Goal: Information Seeking & Learning: Learn about a topic

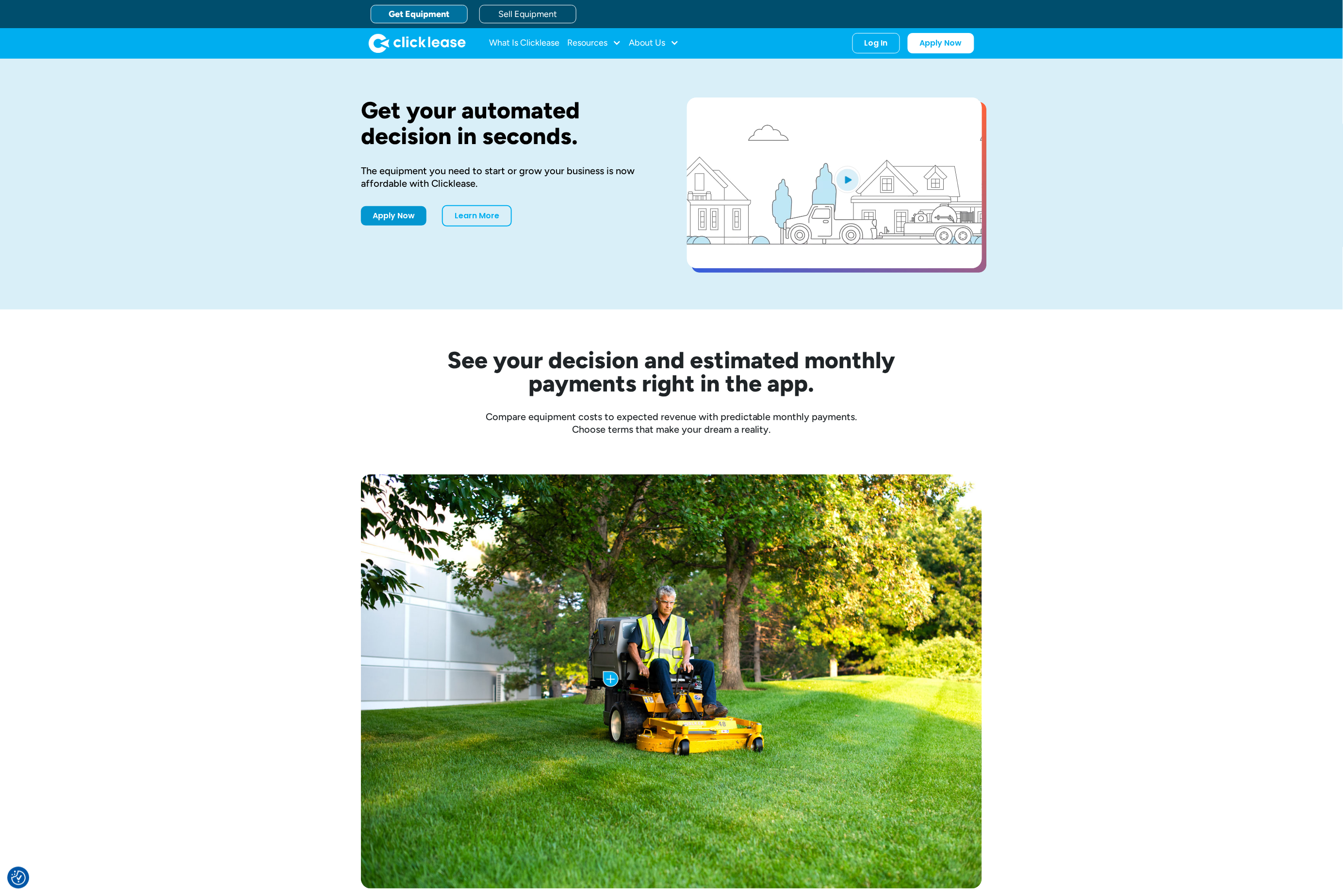
click at [304, 88] on div "Get your automated decision in seconds. The equipment you need to start or grow…" at bounding box center [672, 184] width 1343 height 251
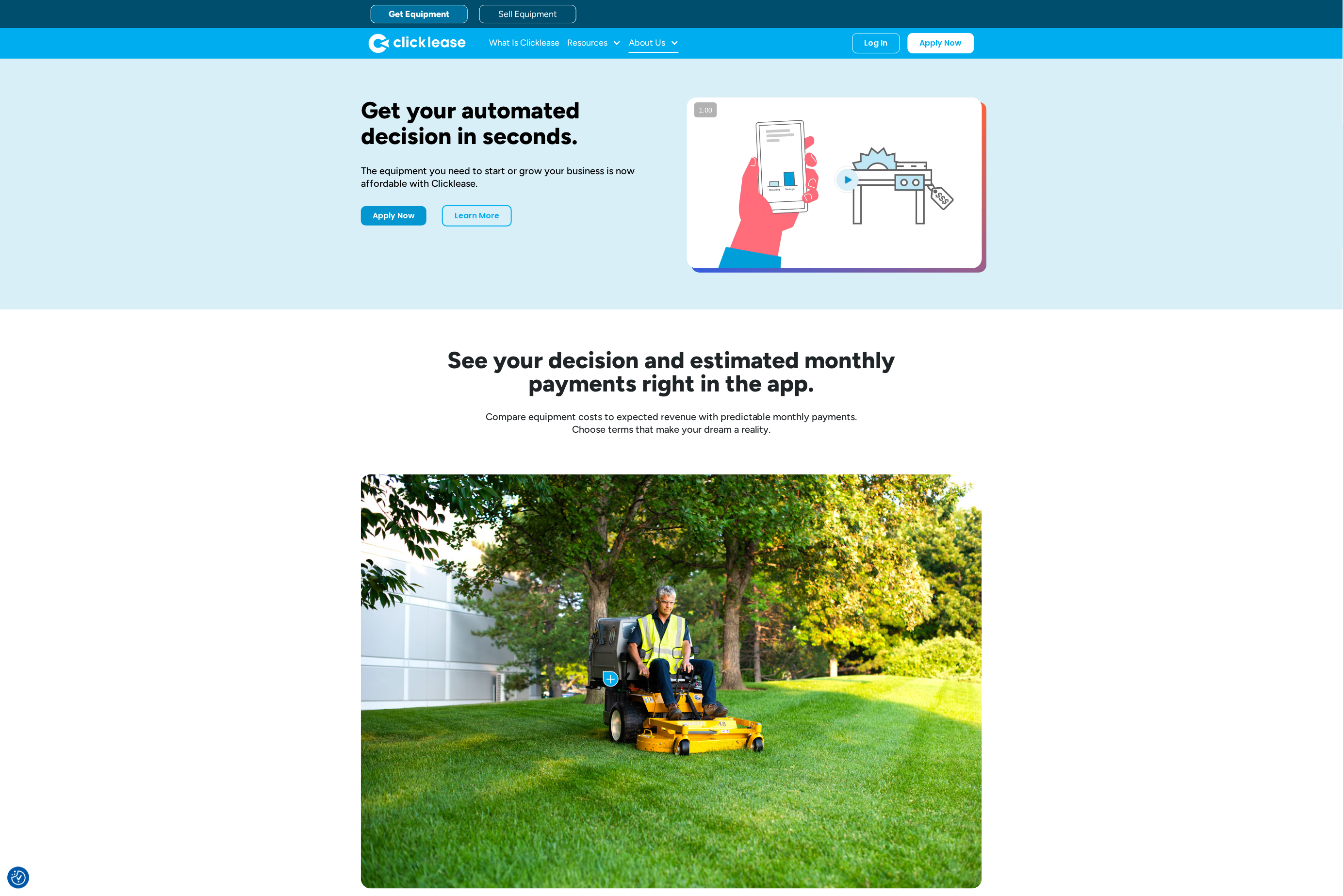
click at [637, 43] on div "About Us" at bounding box center [647, 43] width 36 height 0
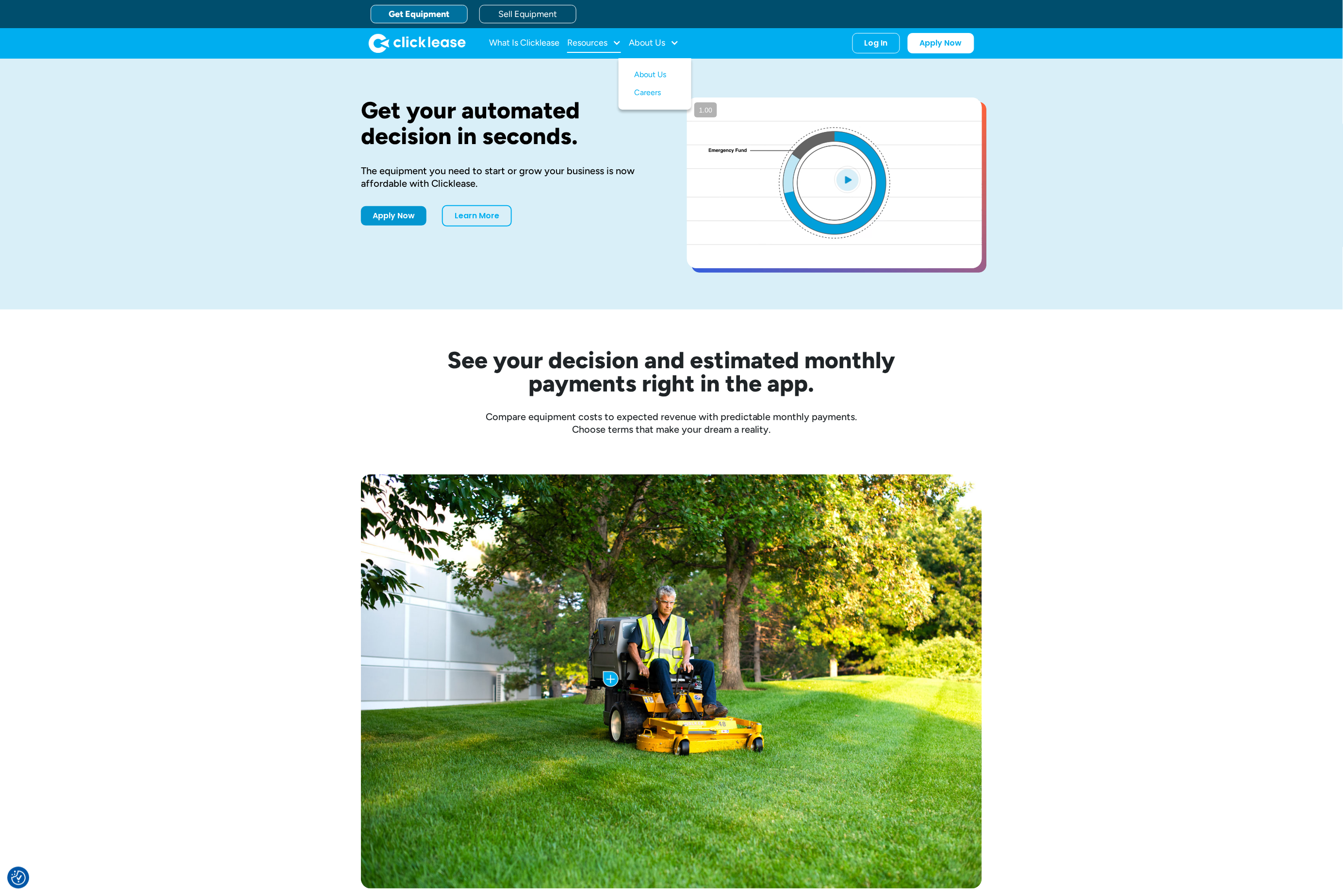
click at [599, 43] on div "Resources" at bounding box center [587, 43] width 40 height 0
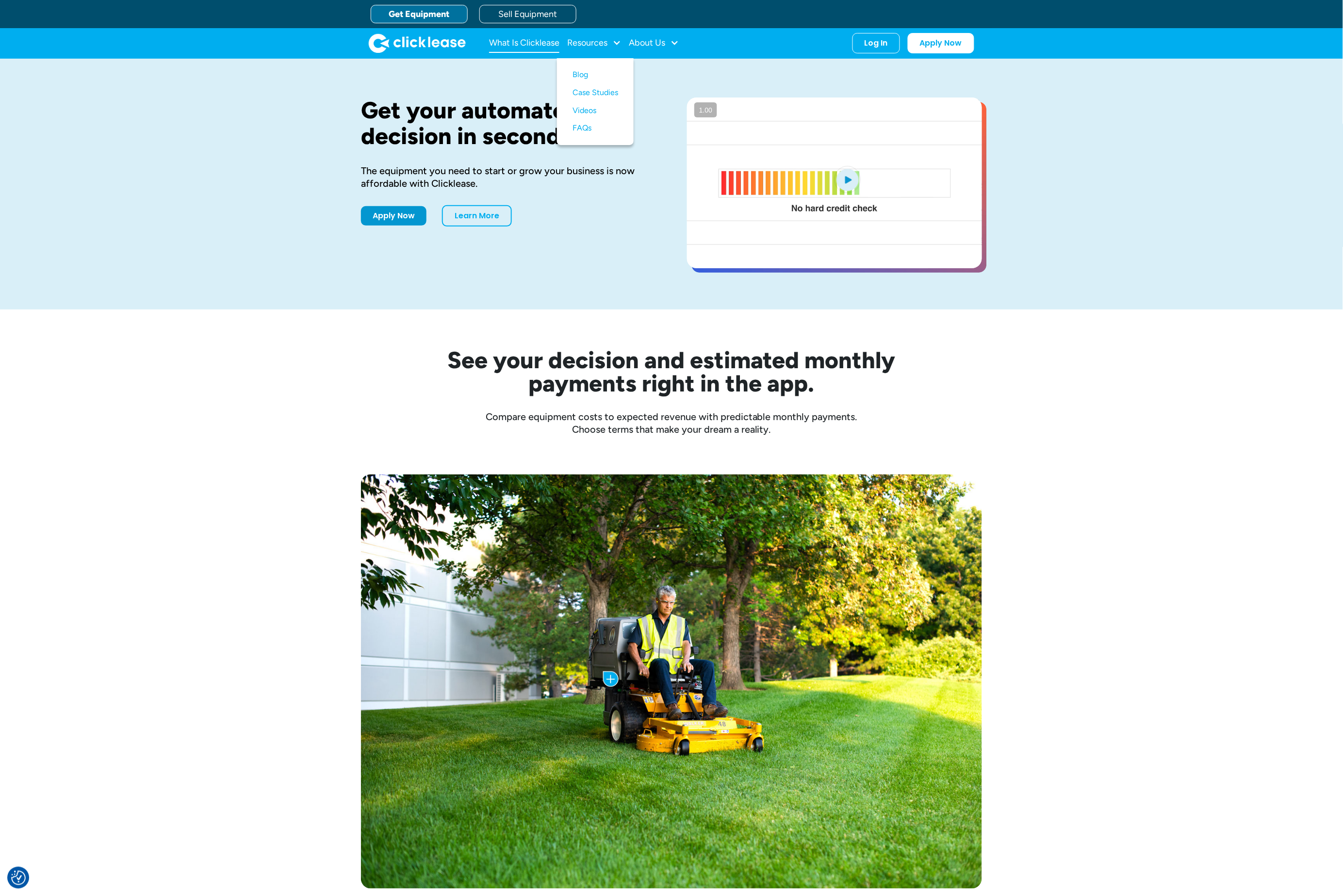
click at [548, 46] on link "What Is Clicklease" at bounding box center [524, 43] width 71 height 19
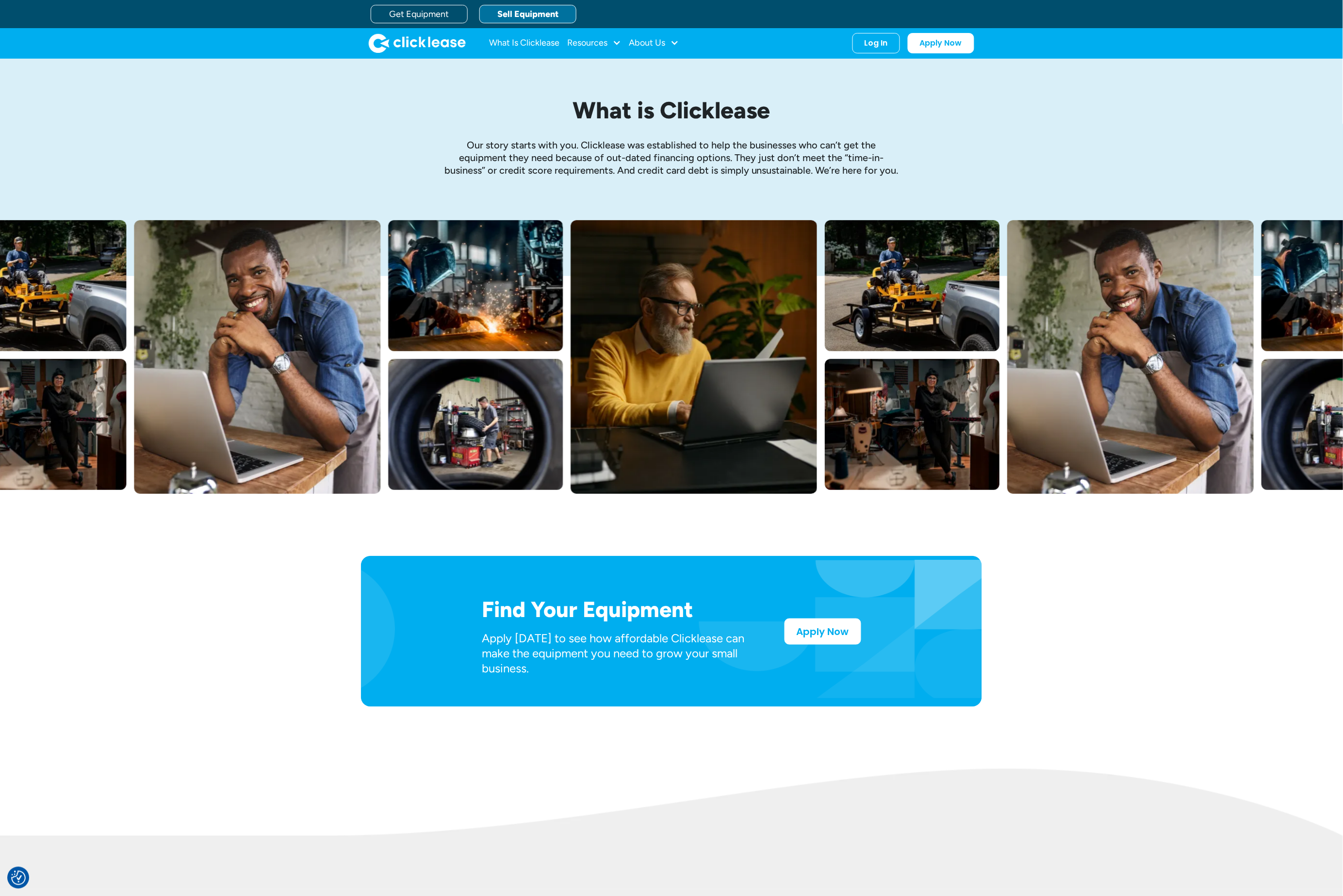
click at [491, 13] on link "Sell Equipment" at bounding box center [528, 14] width 97 height 18
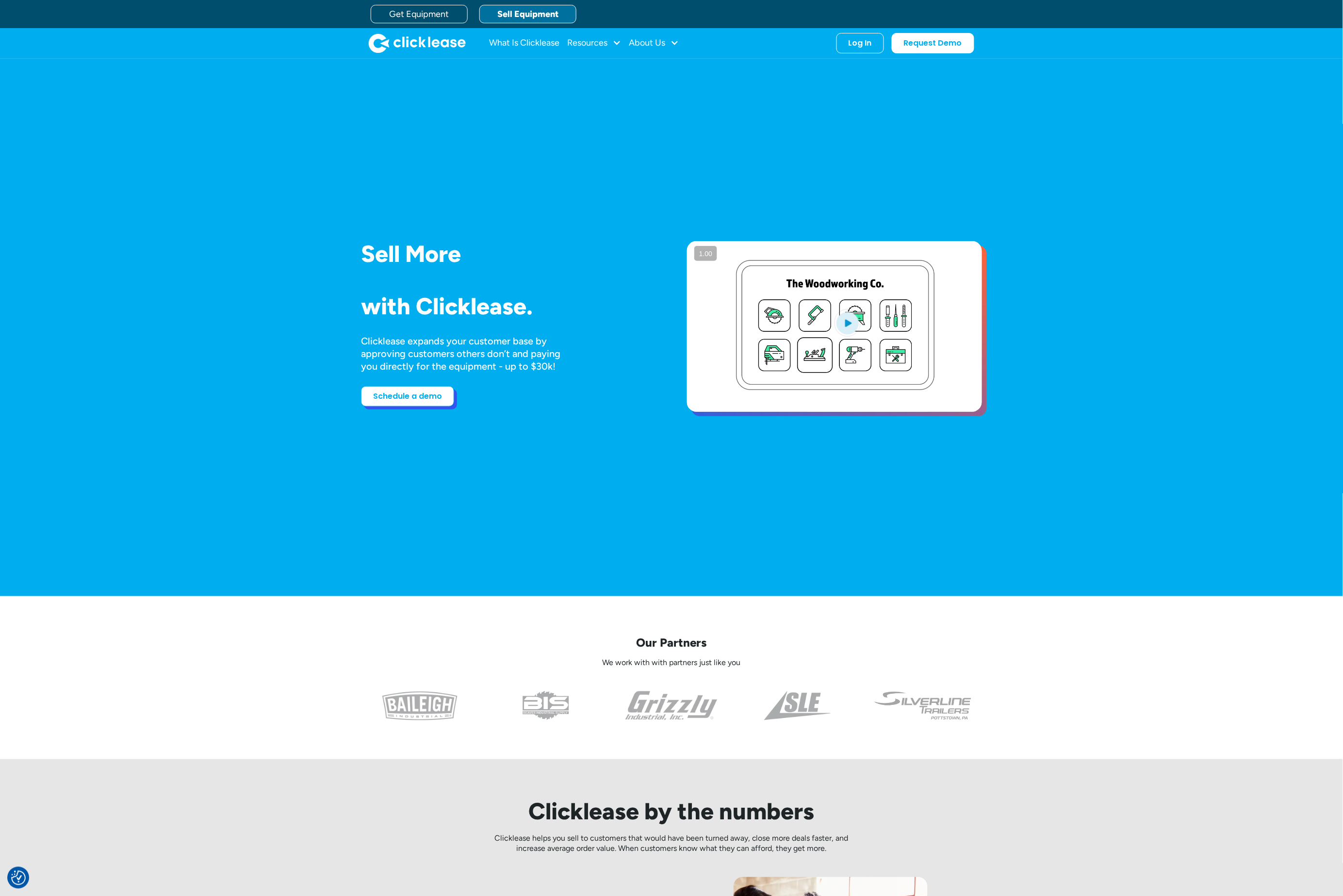
click at [416, 392] on link "Schedule a demo" at bounding box center [407, 397] width 93 height 21
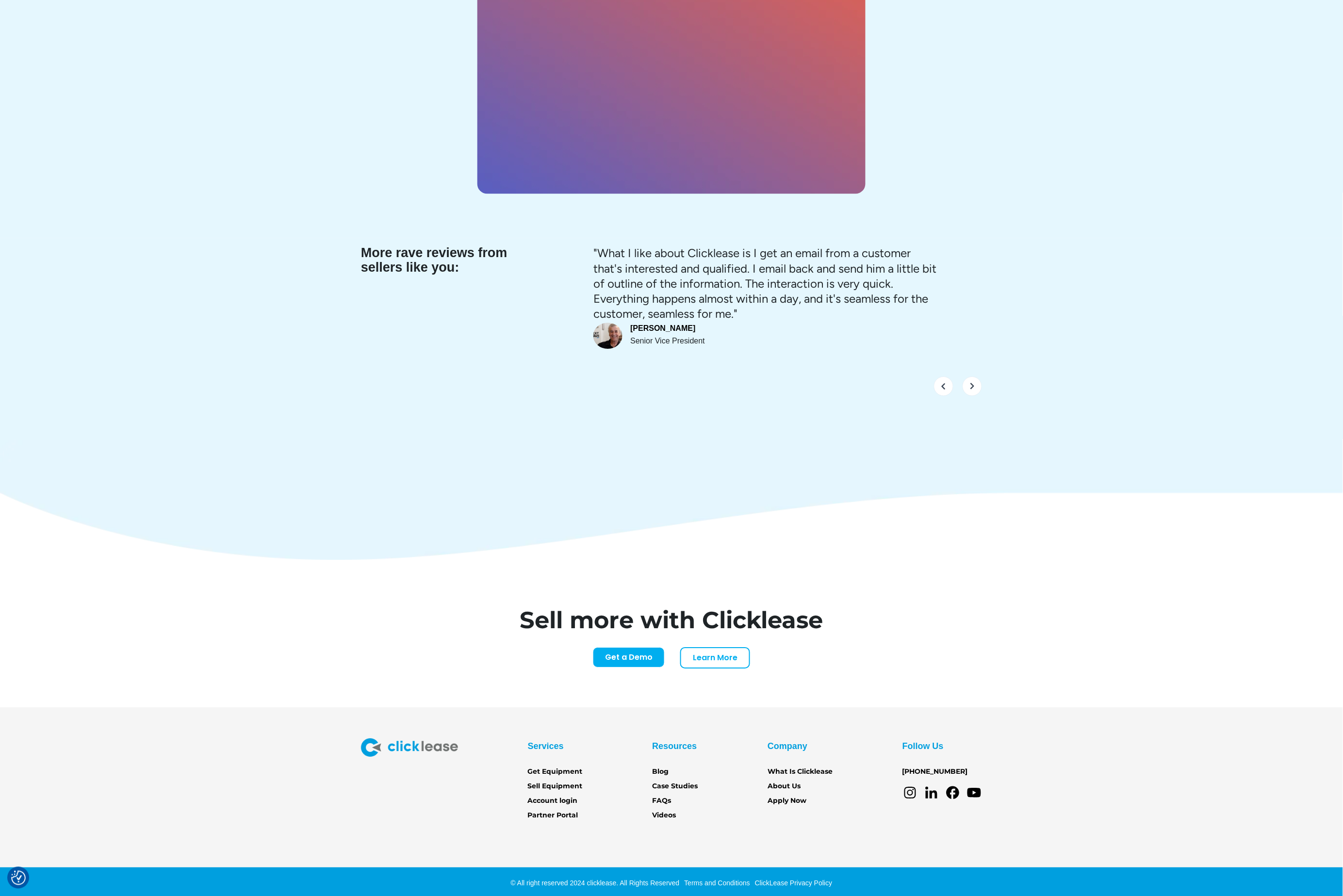
scroll to position [3963, 0]
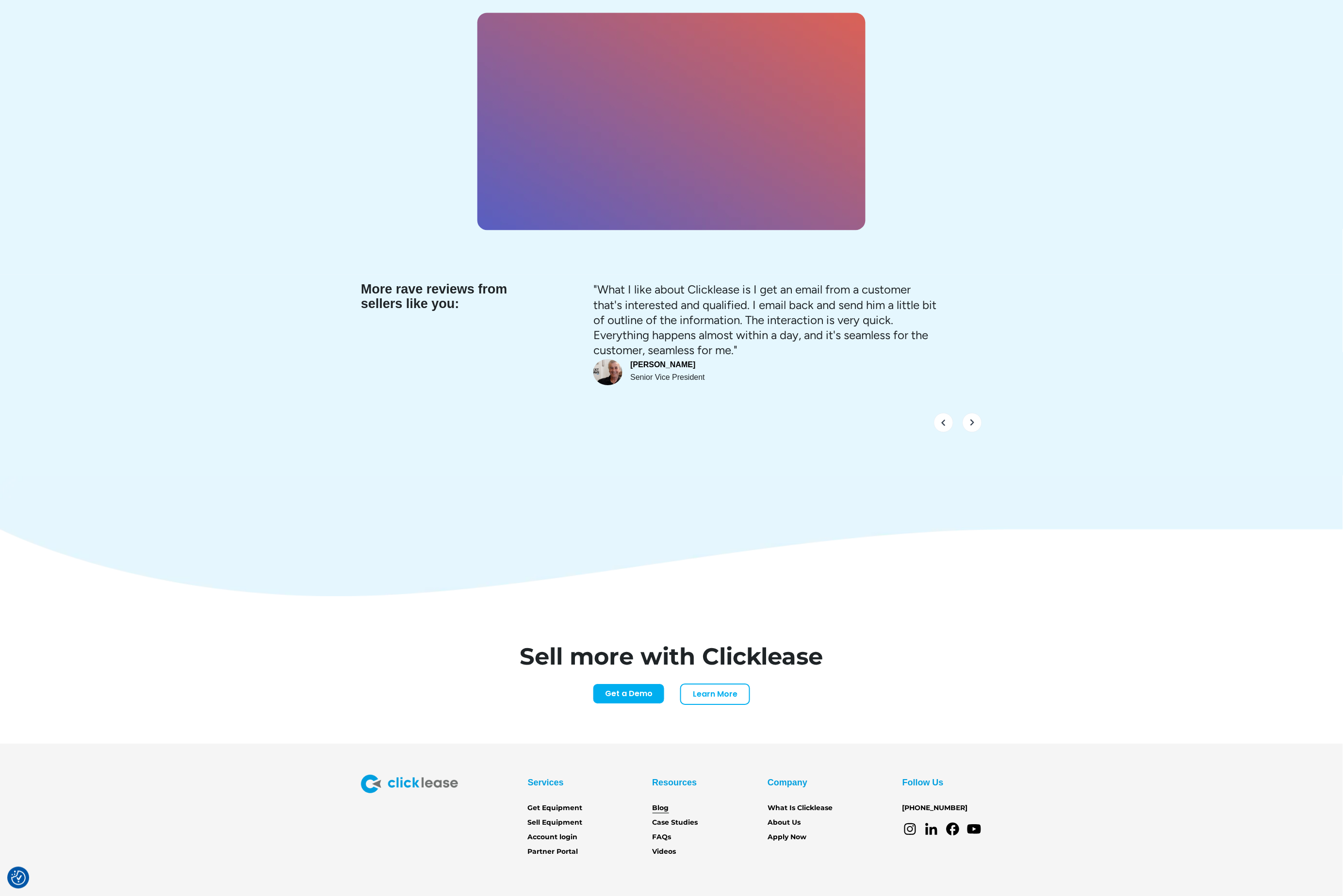
click at [666, 803] on link "Blog" at bounding box center [661, 808] width 16 height 11
click at [678, 818] on link "Case Studies" at bounding box center [675, 823] width 46 height 11
click at [663, 832] on link "FAQs" at bounding box center [662, 838] width 19 height 11
click at [664, 847] on link "Videos" at bounding box center [664, 852] width 24 height 11
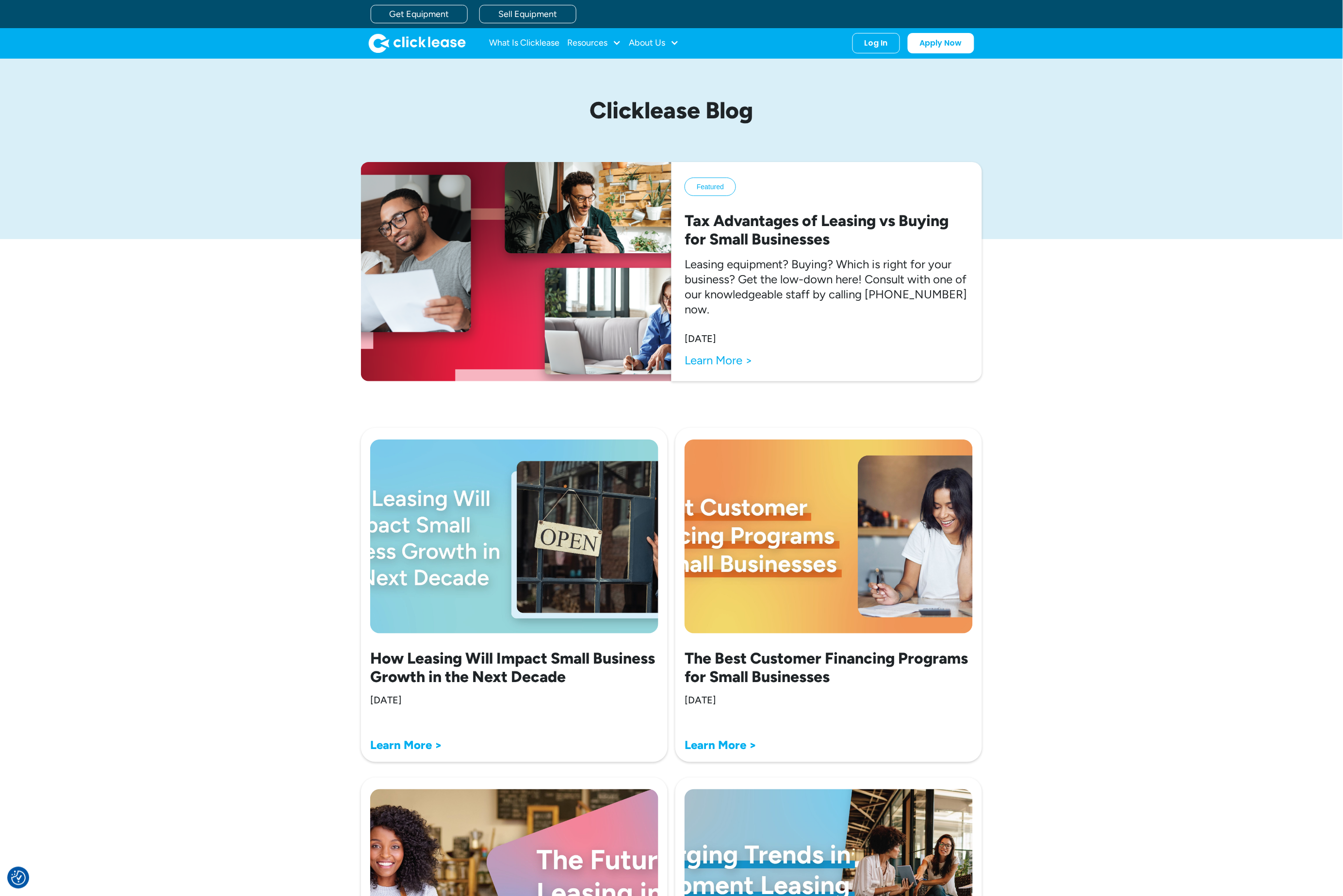
click at [217, 369] on div "Featured Tax Advantages of Leasing vs Buying for Small Businesses Leasing equip…" at bounding box center [672, 291] width 1304 height 258
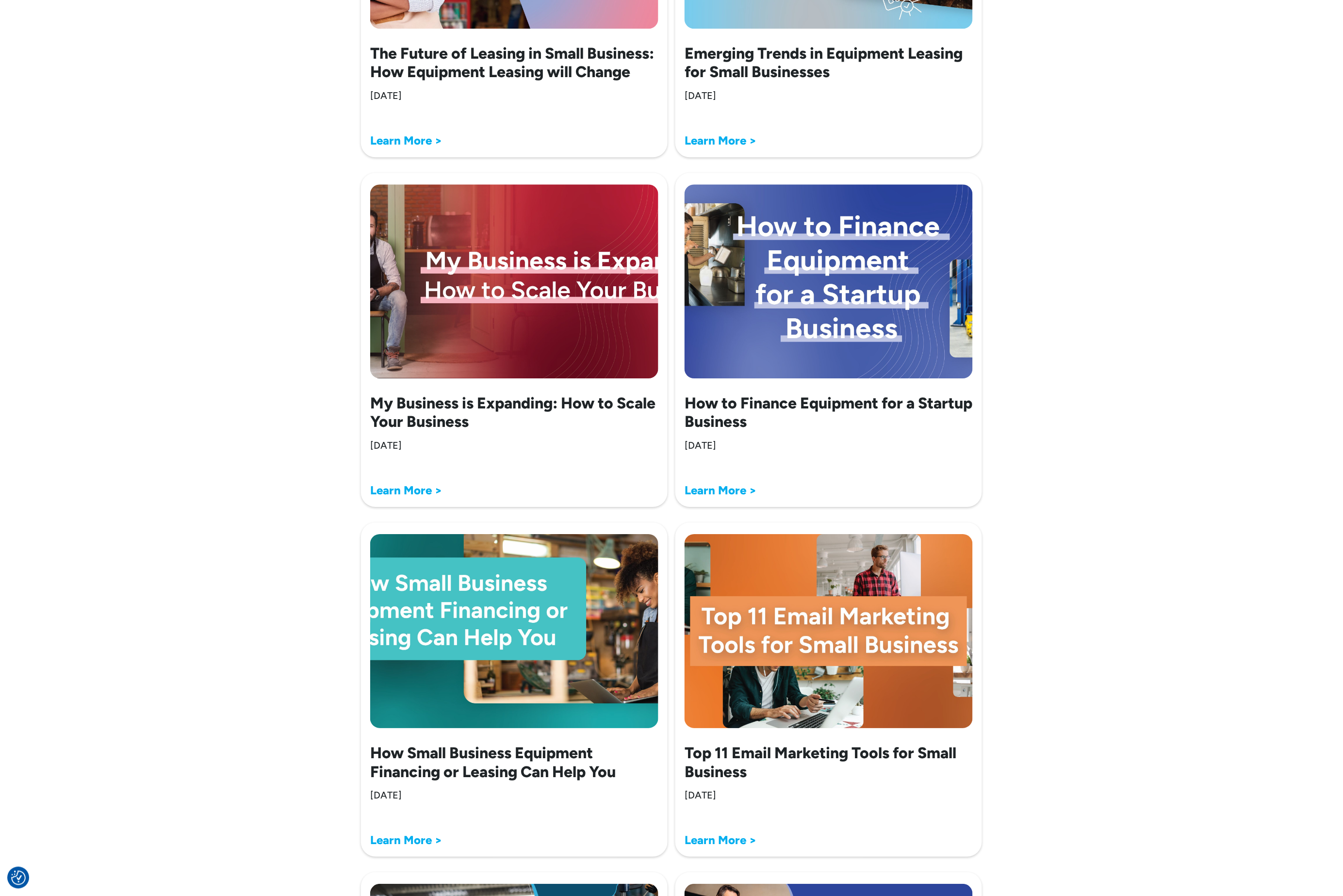
scroll to position [1024, 0]
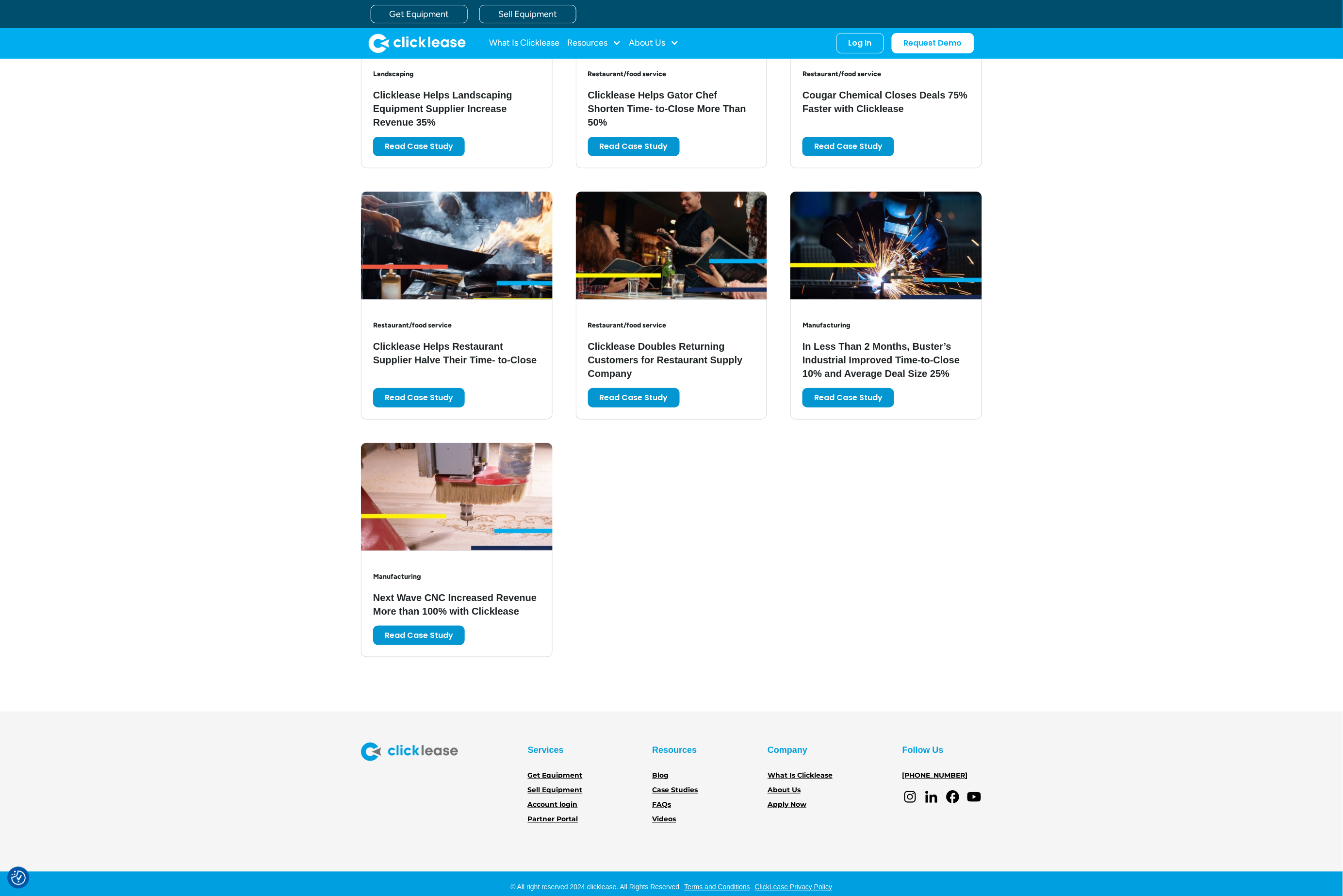
scroll to position [1548, 0]
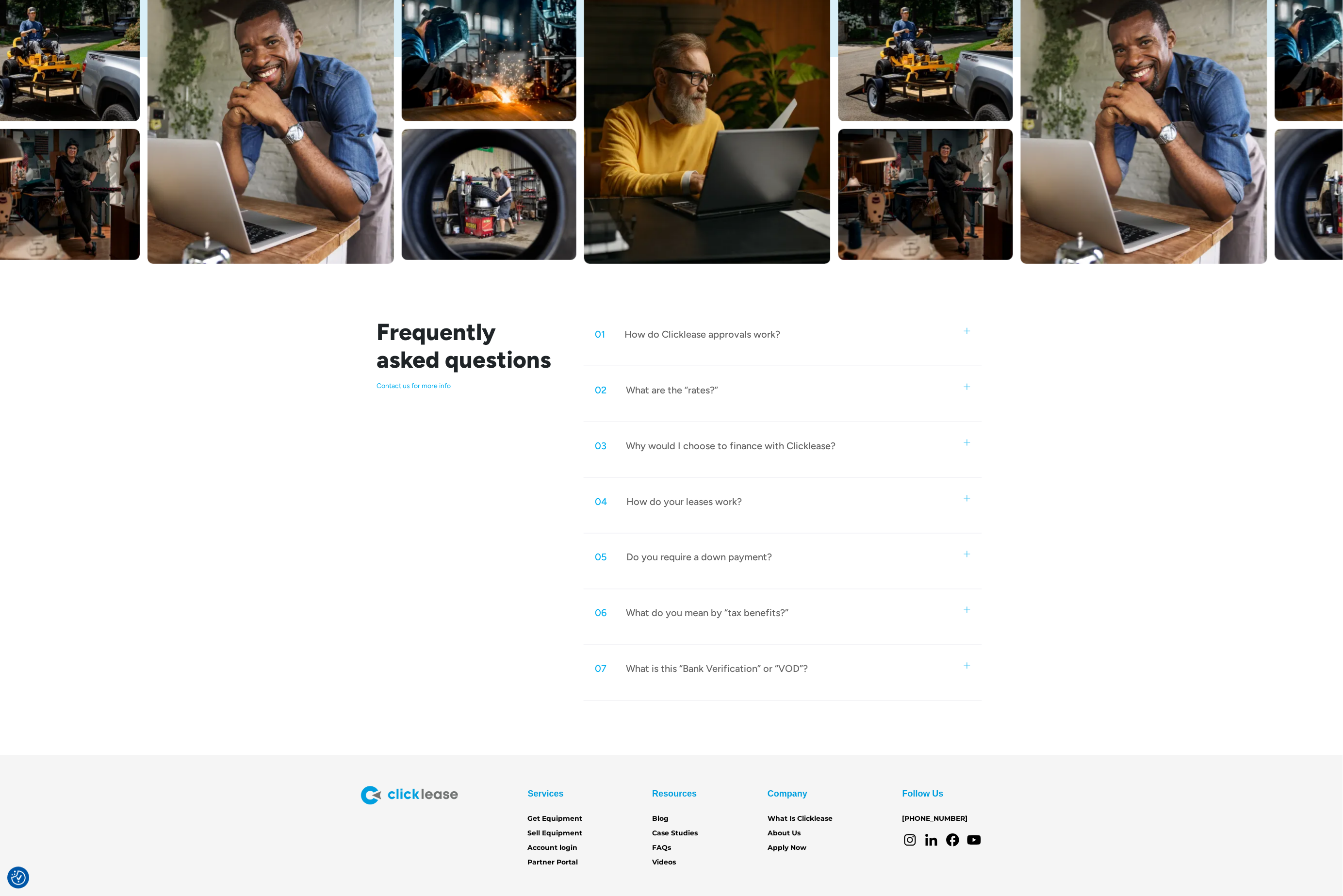
scroll to position [256, 0]
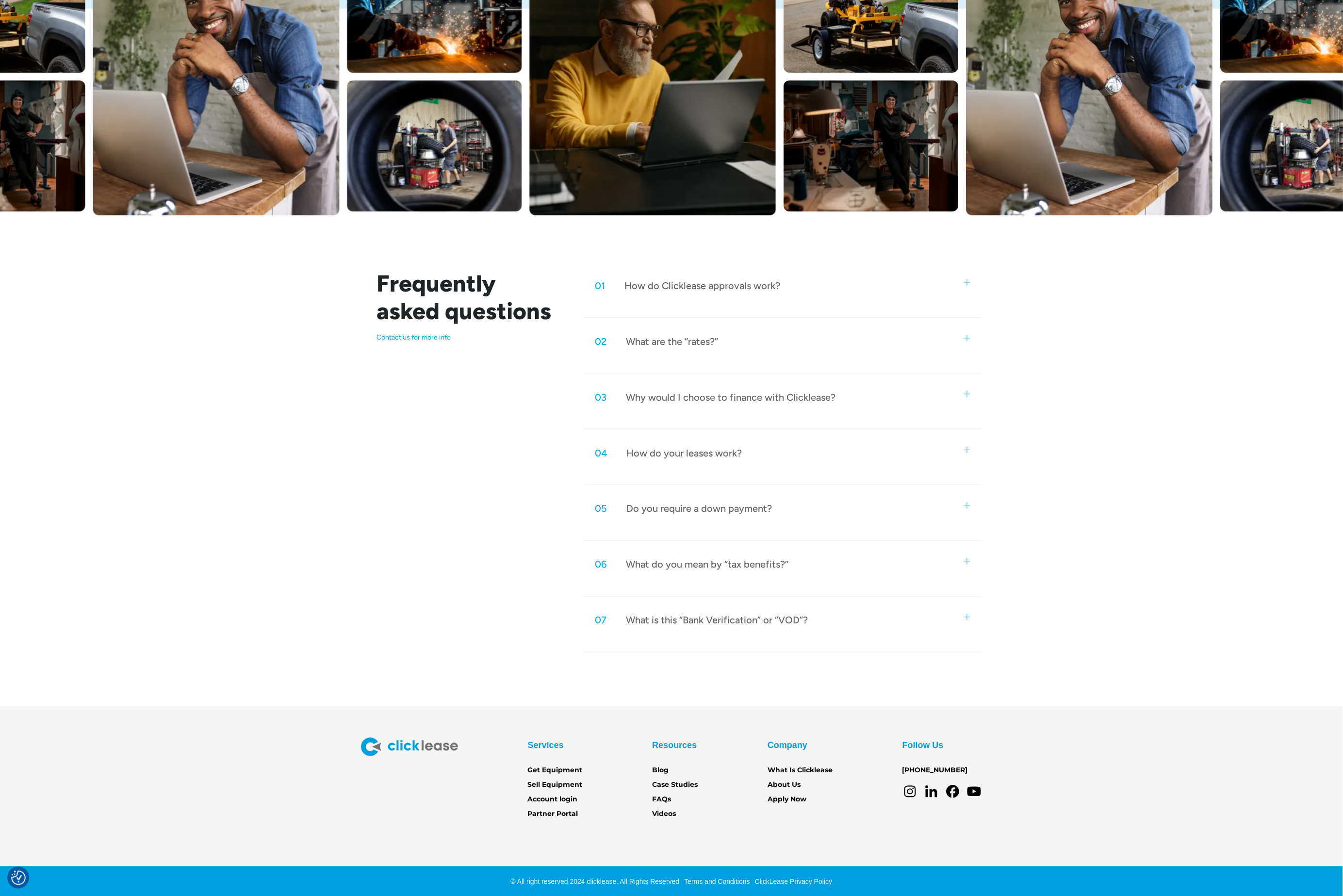
click at [805, 291] on div "01 How do Clicklease approvals work?" at bounding box center [783, 286] width 398 height 32
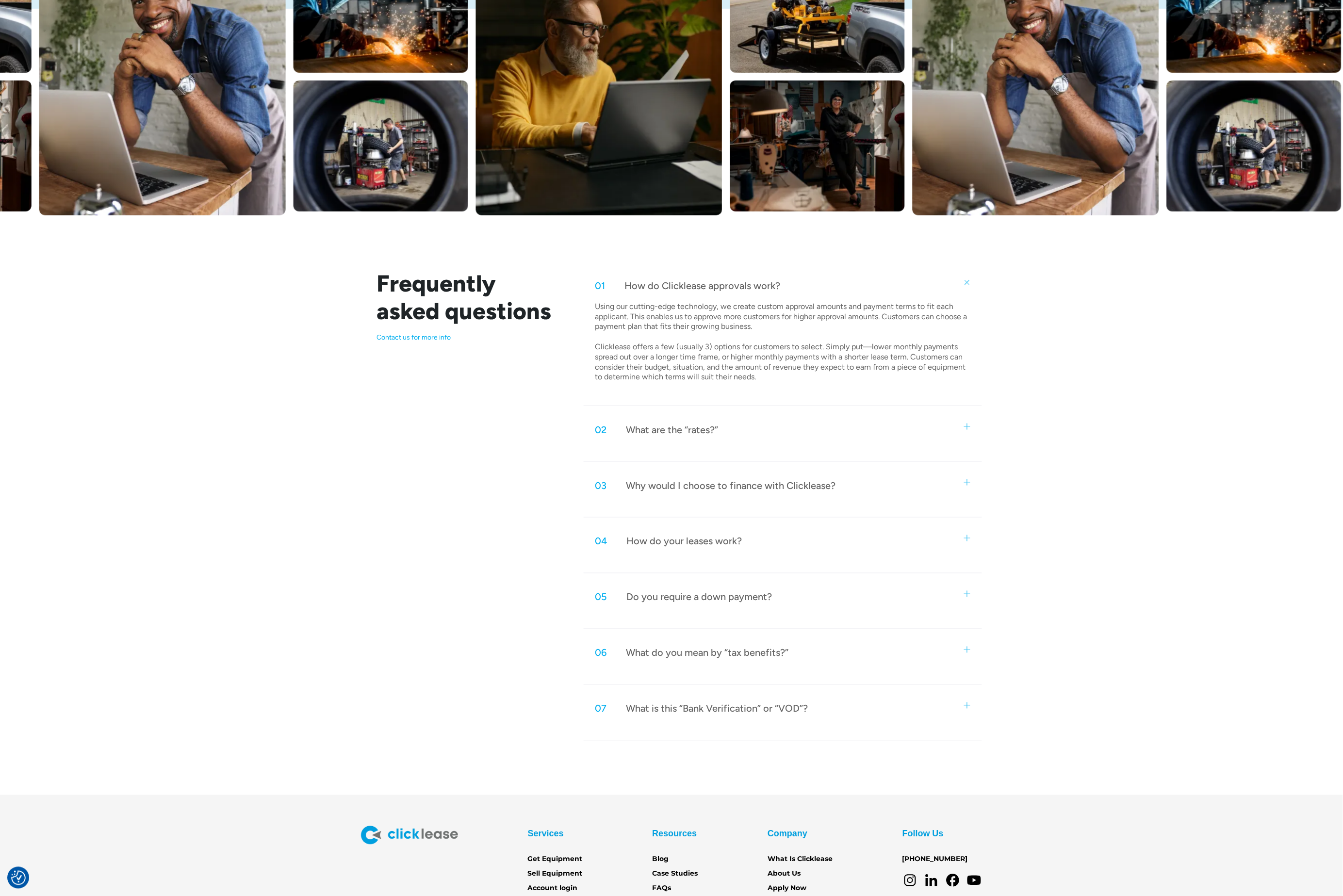
click at [793, 440] on div "02 What are the “rates?”" at bounding box center [783, 429] width 398 height 32
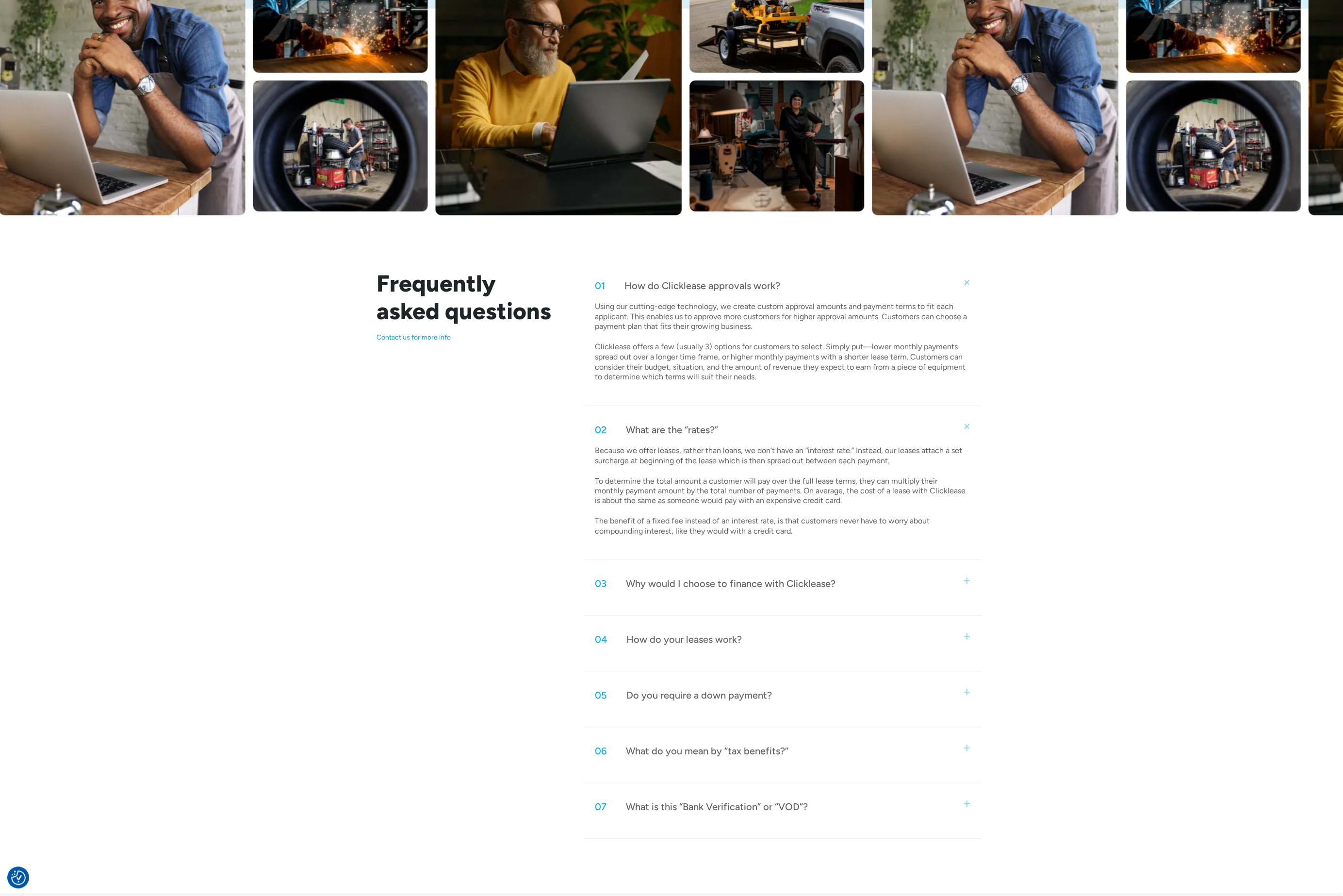
click at [836, 565] on div "01 How do Clicklease approvals work? Using our cutting-edge technology, we crea…" at bounding box center [783, 555] width 398 height 570
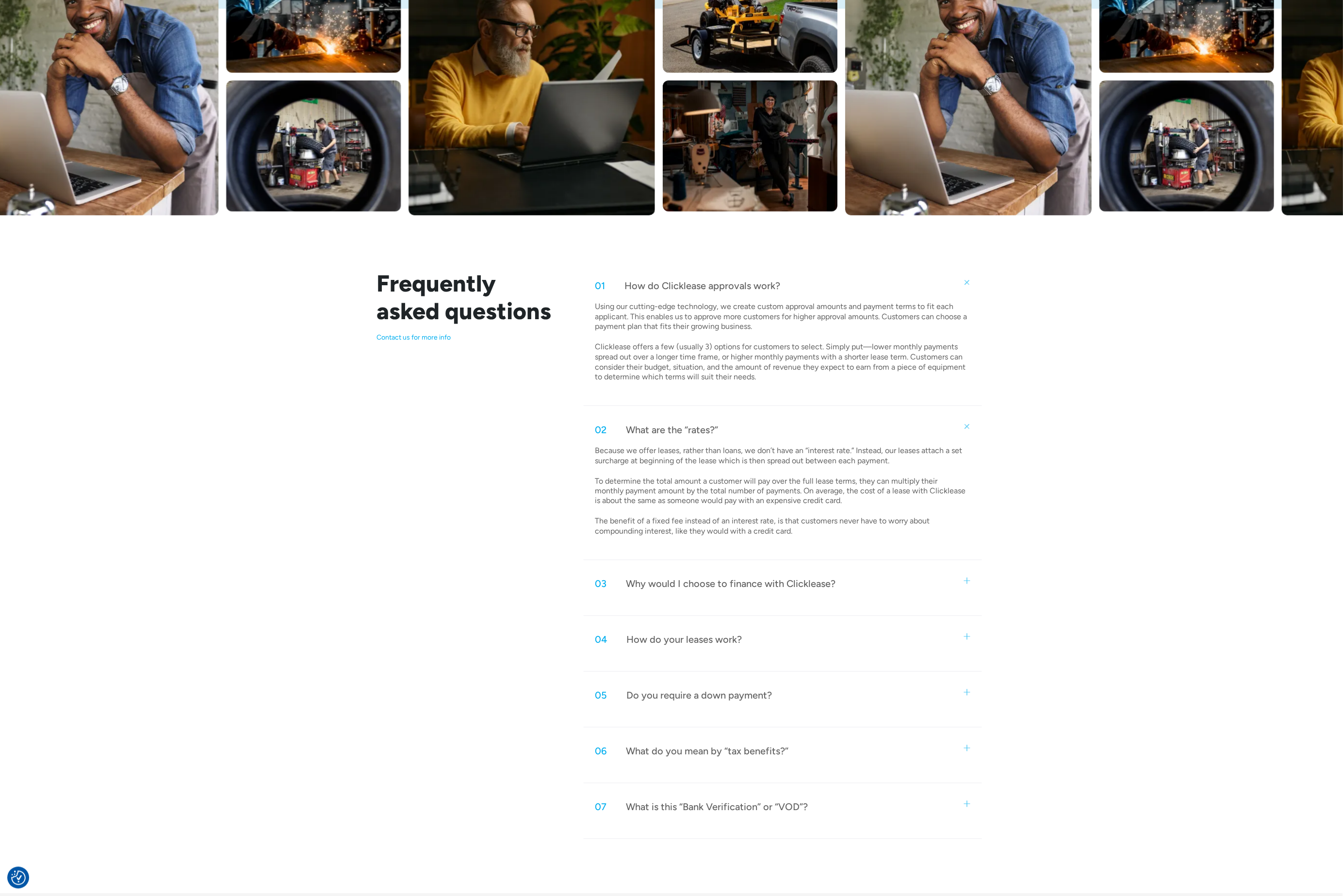
click at [835, 583] on div "03 Why would I choose to finance with Clicklease?" at bounding box center [783, 584] width 398 height 32
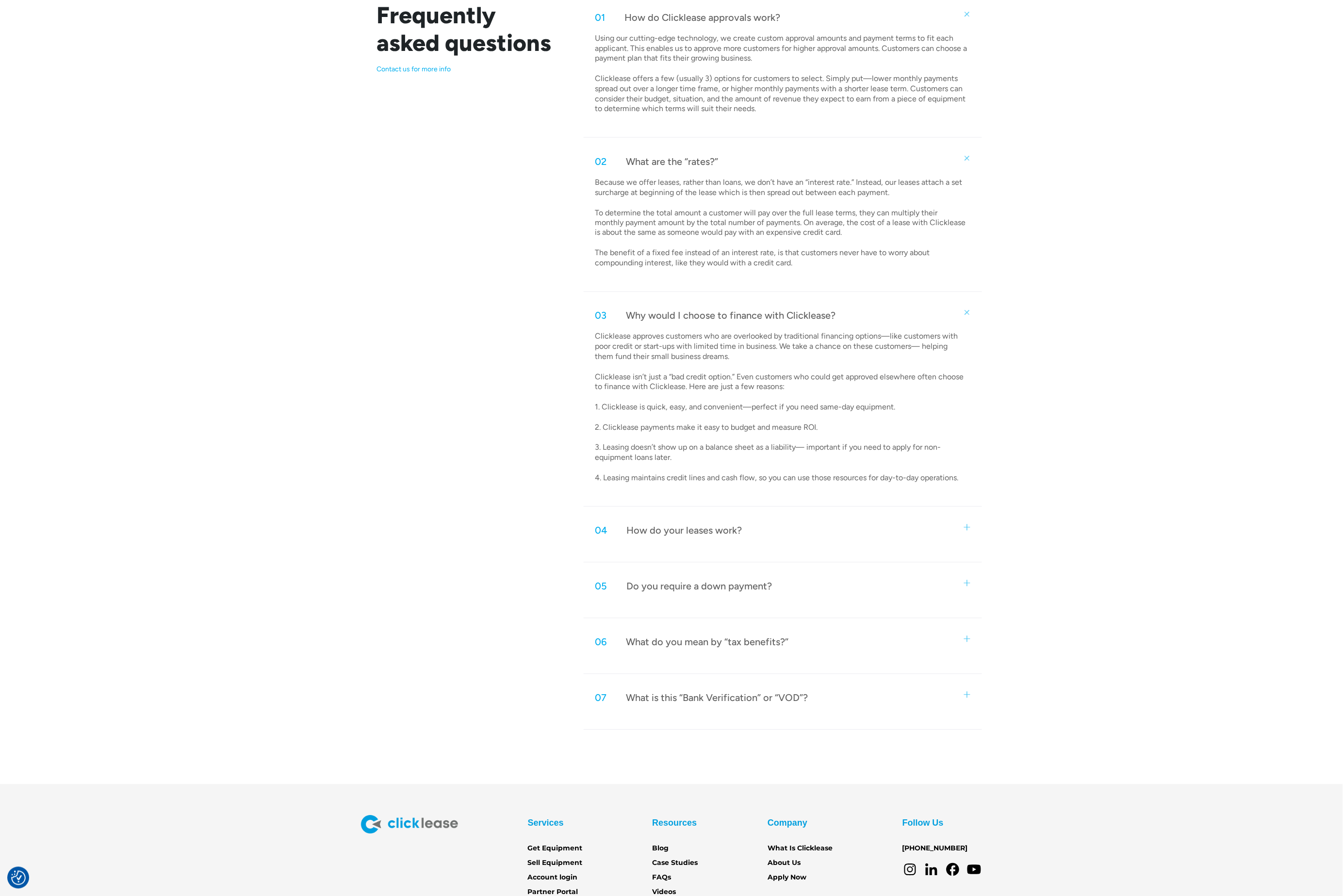
scroll to position [526, 0]
click at [784, 530] on div "04 How do your leases work?" at bounding box center [783, 529] width 398 height 32
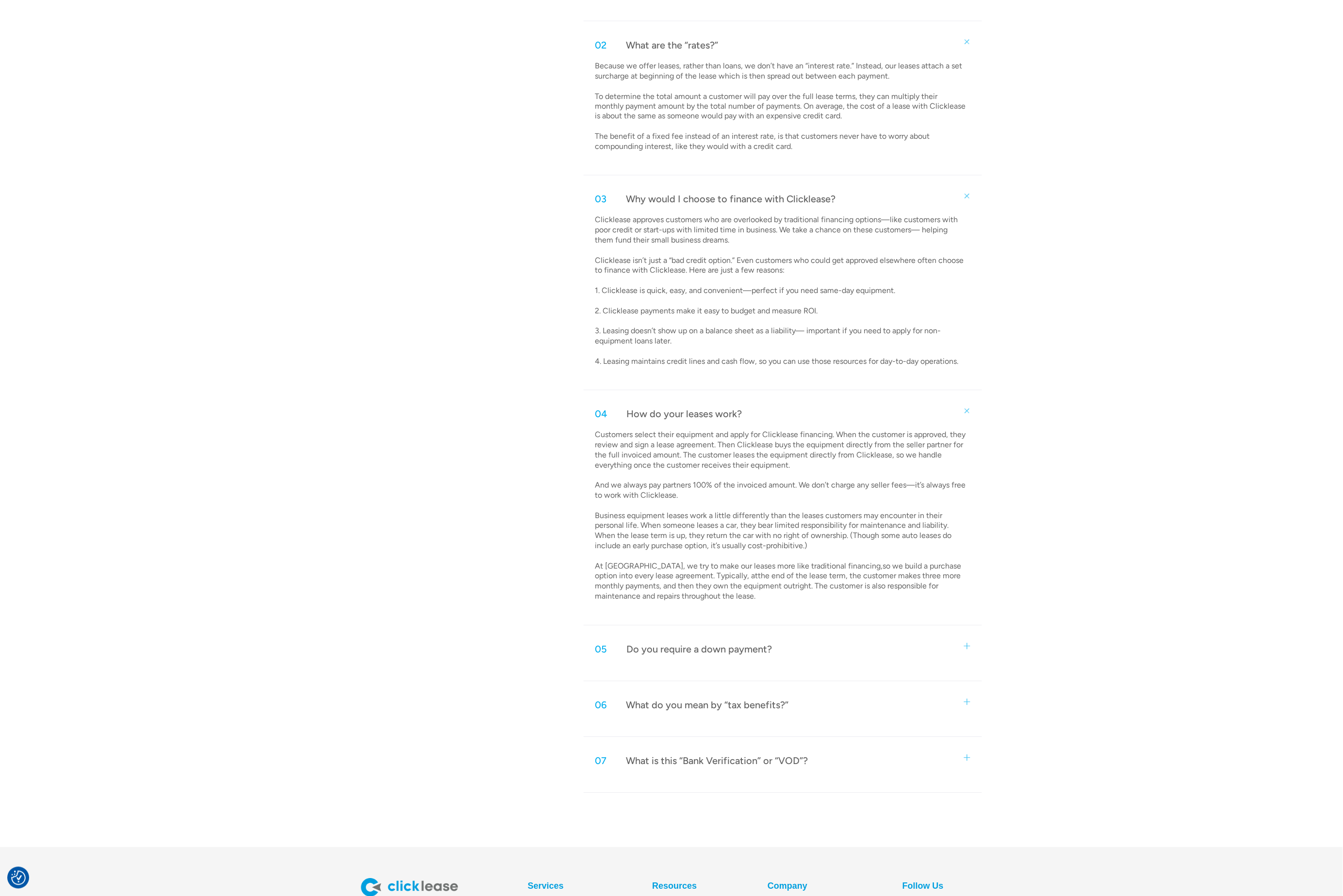
scroll to position [741, 0]
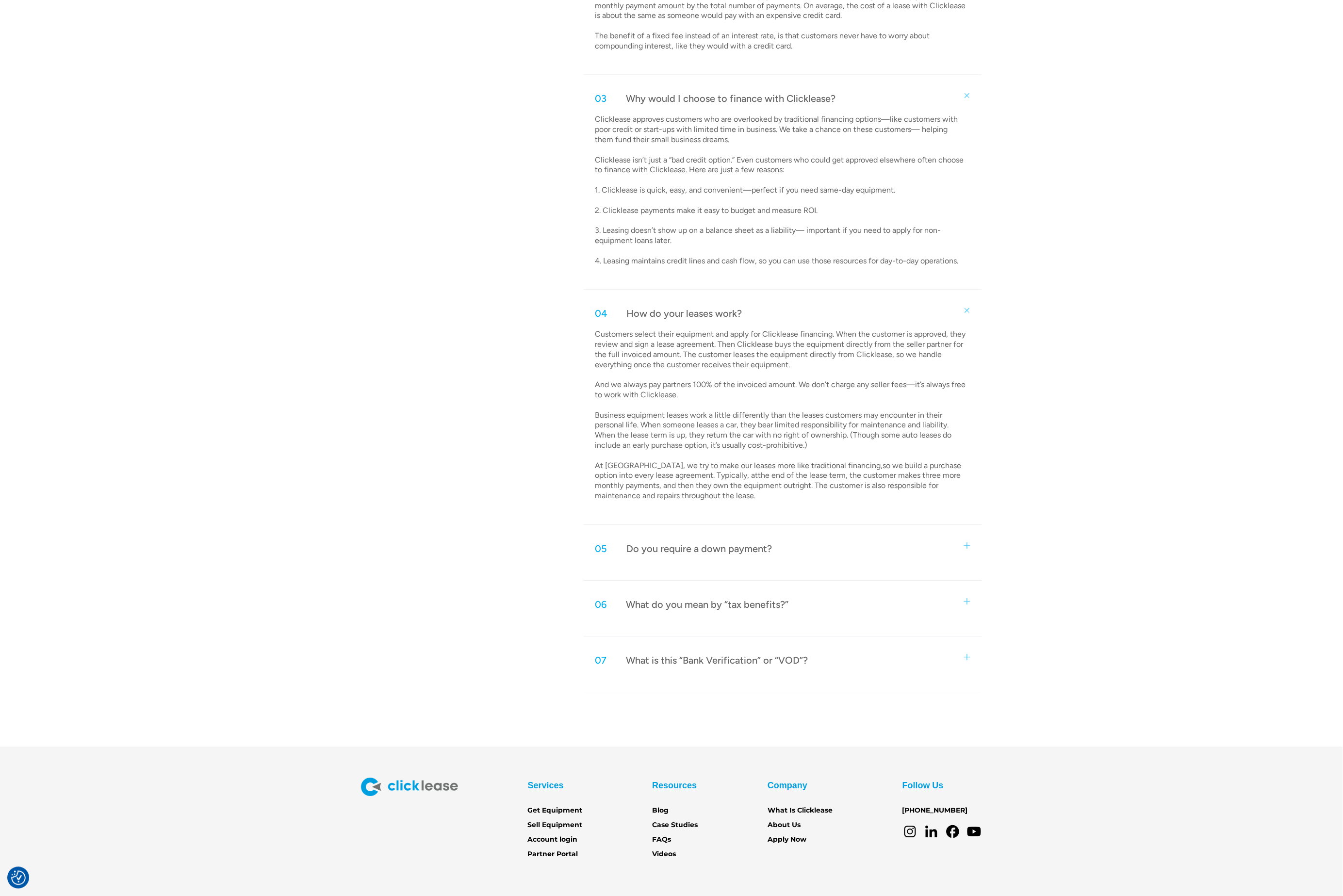
click at [769, 552] on div "Do you require a down payment?" at bounding box center [699, 549] width 145 height 13
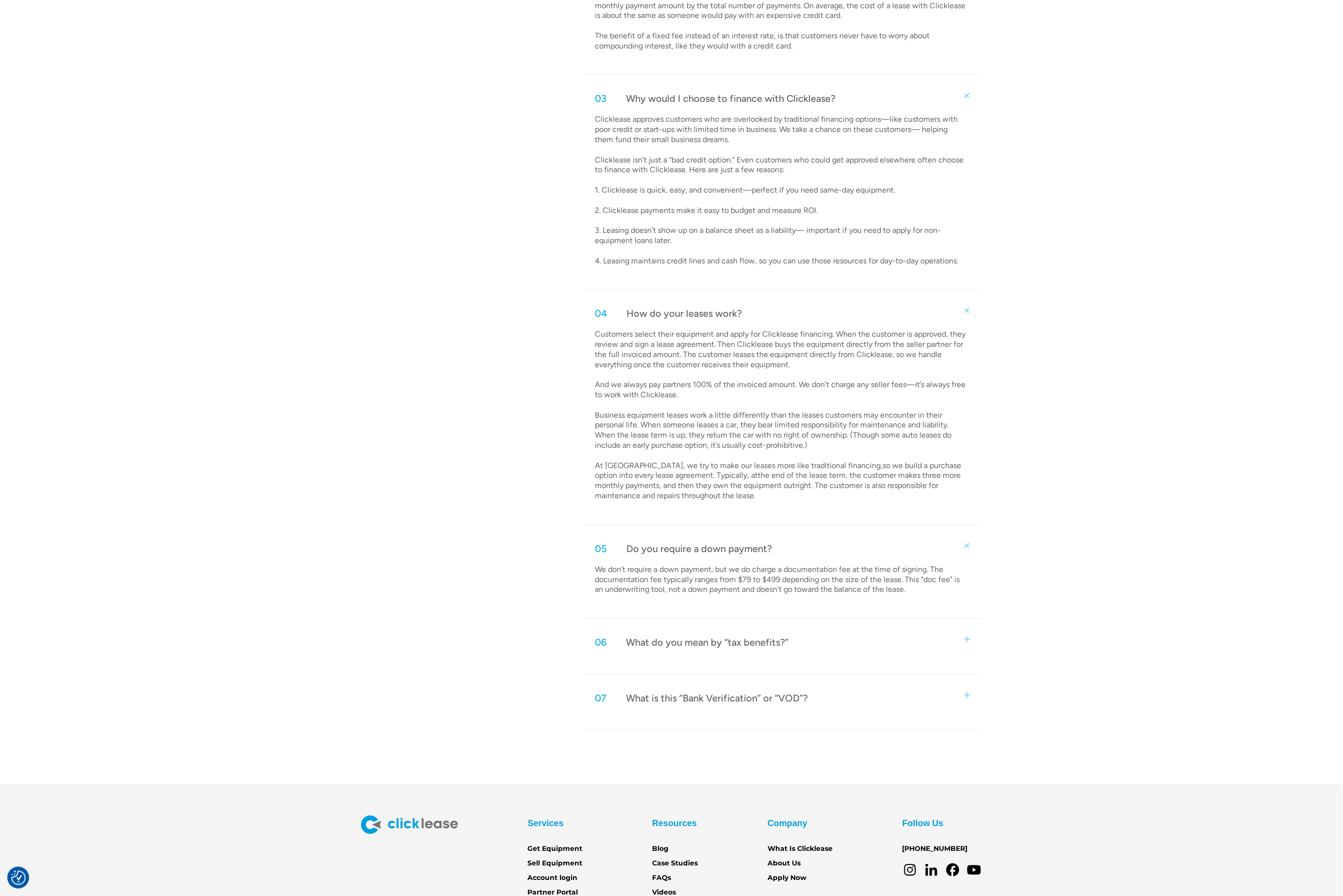
click at [903, 633] on div "06 What do you mean by “tax benefits?”" at bounding box center [783, 643] width 398 height 32
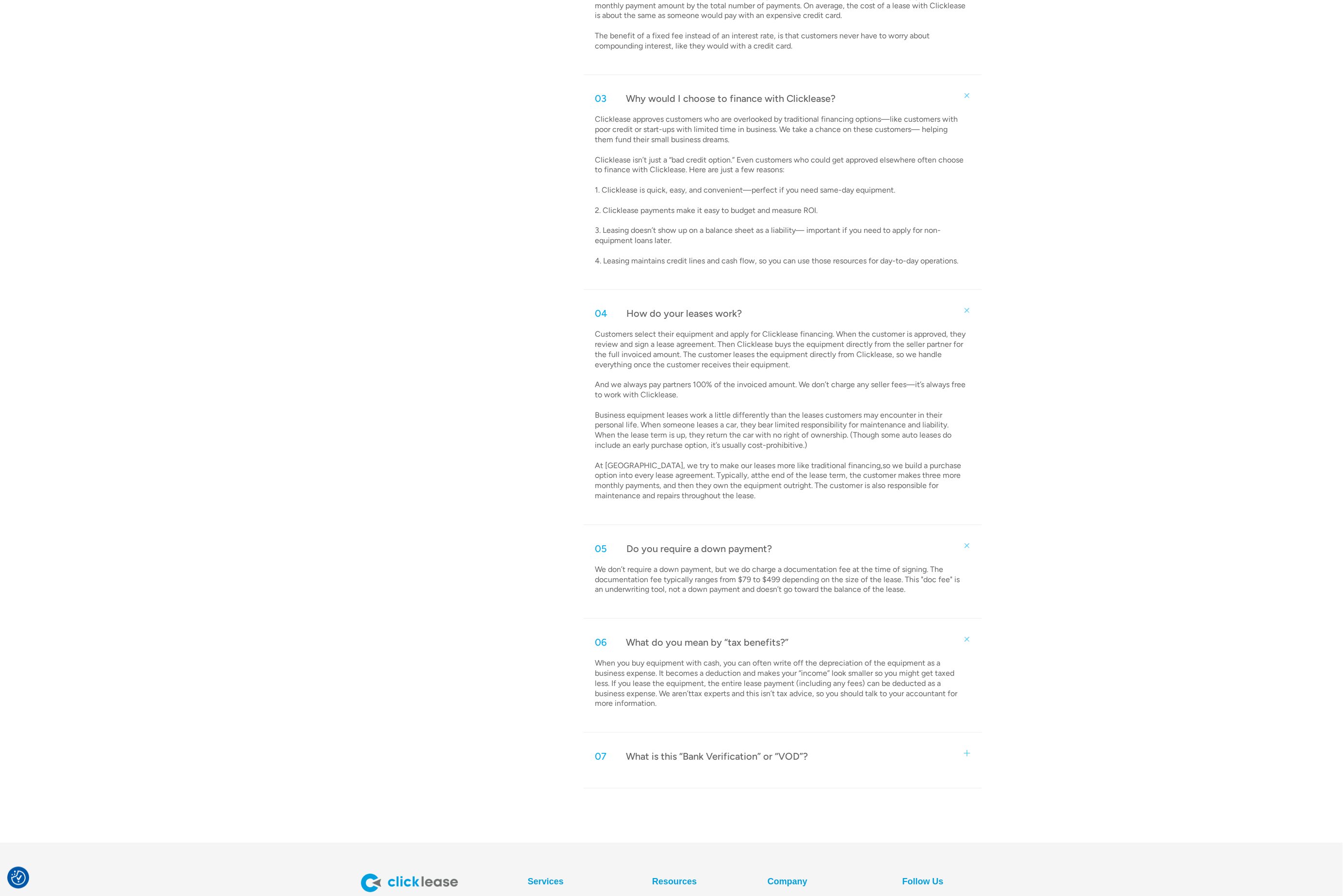
click at [878, 752] on div "07 What is this “Bank Verification” or “VOD”?" at bounding box center [783, 757] width 398 height 32
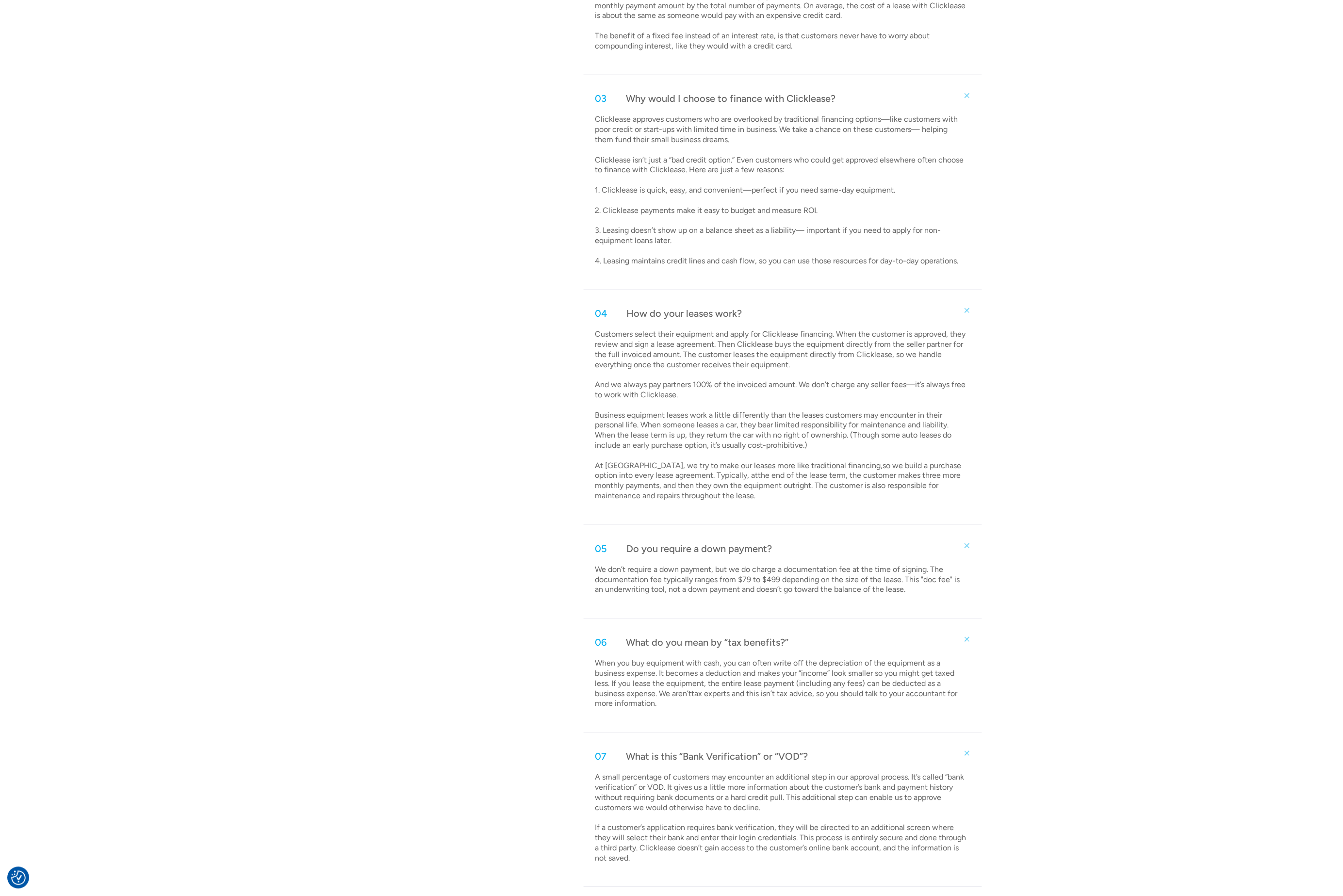
scroll to position [0, 0]
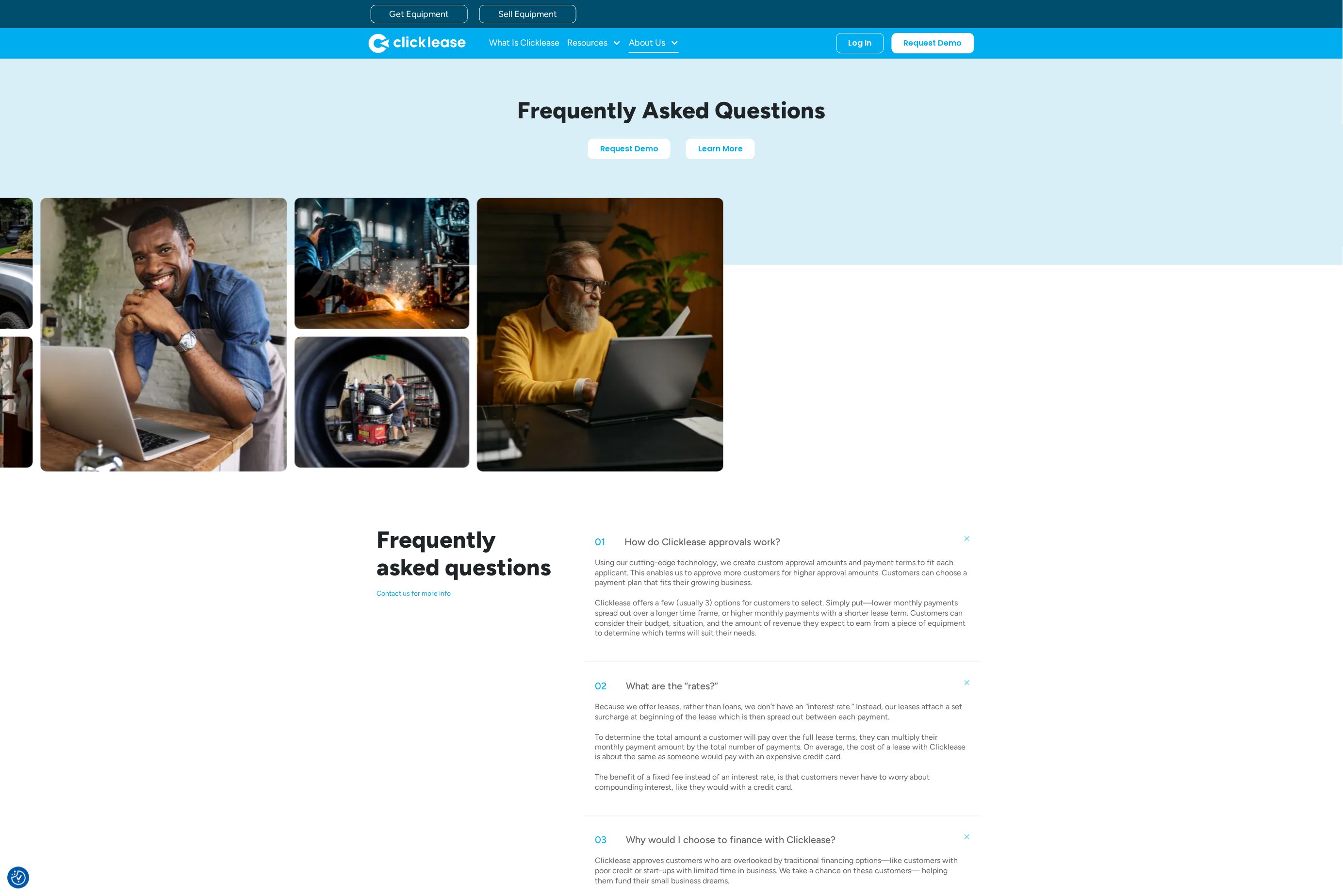
click at [648, 43] on div "About Us" at bounding box center [647, 43] width 36 height 0
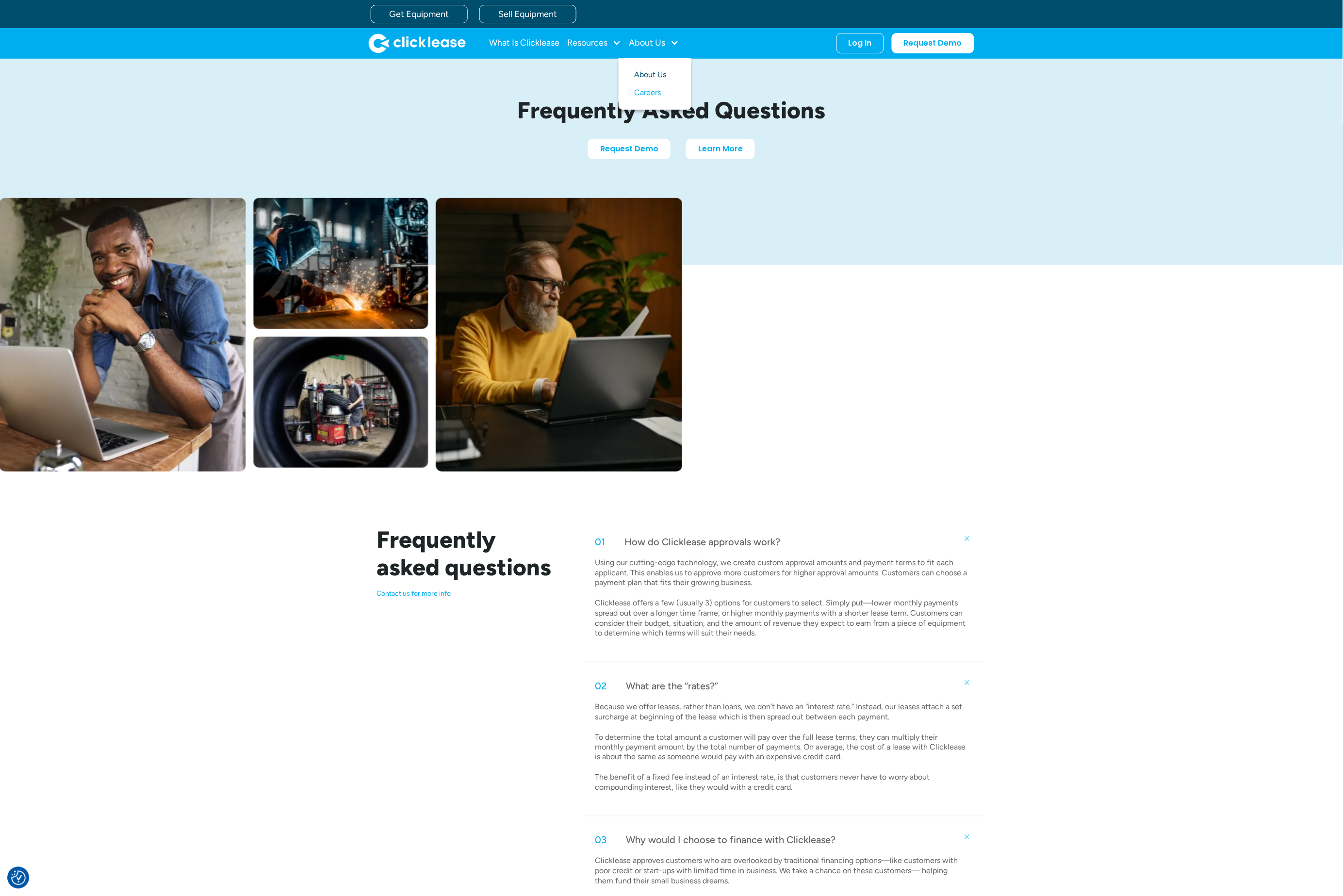
click at [658, 74] on link "About Us" at bounding box center [655, 75] width 42 height 18
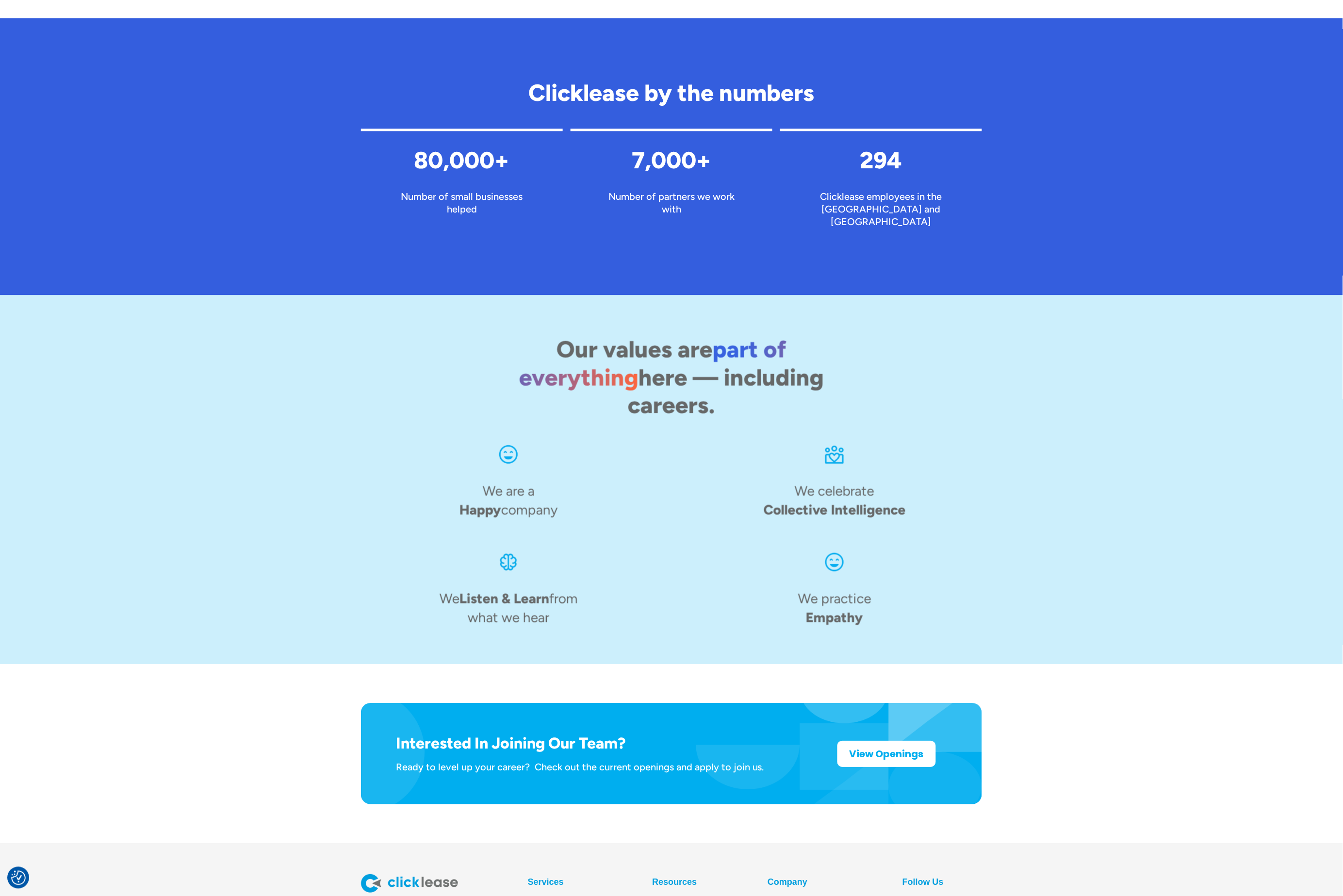
scroll to position [1024, 0]
